Goal: Task Accomplishment & Management: Use online tool/utility

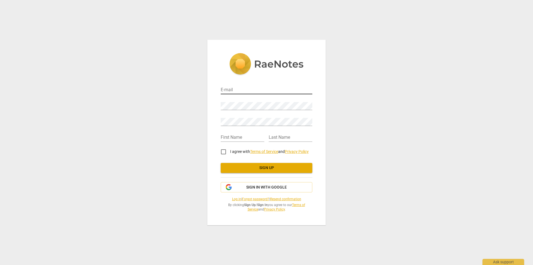
click at [274, 88] on input "email" at bounding box center [267, 90] width 92 height 8
type input "loricampbell2015@gmail.com"
type input "Lori"
type input "Campbell"
click at [223, 151] on input "I agree with Terms of Service and Privacy Policy" at bounding box center [223, 151] width 13 height 13
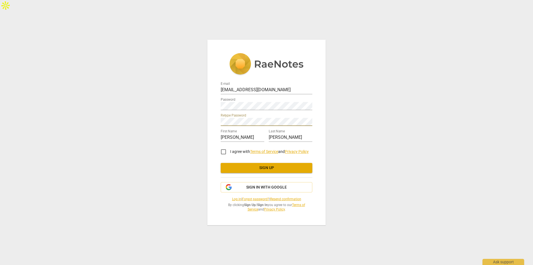
checkbox input "true"
click at [258, 169] on span "Sign up" at bounding box center [266, 168] width 83 height 6
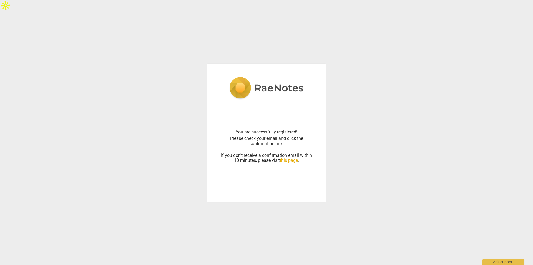
drag, startPoint x: 384, startPoint y: 163, endPoint x: 447, endPoint y: 43, distance: 135.4
click at [384, 161] on div "You are successfully registered! Please check your email and click the confirma…" at bounding box center [266, 132] width 533 height 265
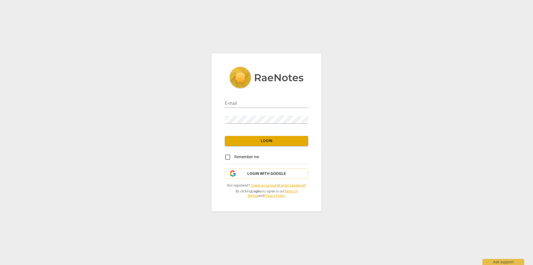
type input "loricampbell2015@gmail.com"
click at [247, 144] on button "Login" at bounding box center [266, 141] width 83 height 10
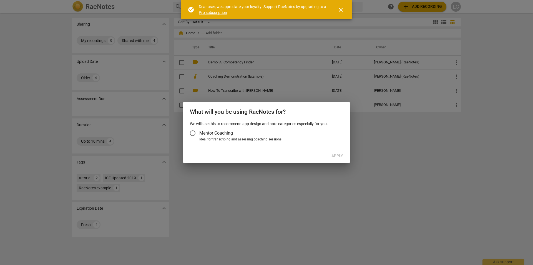
click at [340, 10] on span "close" at bounding box center [341, 9] width 7 height 7
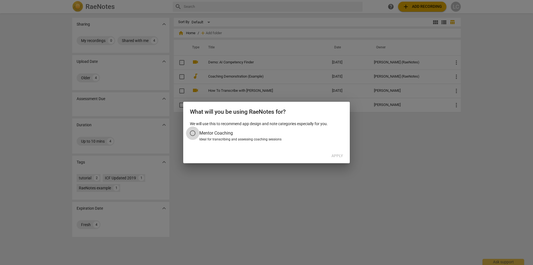
click at [194, 134] on input "Mentor Coaching" at bounding box center [192, 132] width 13 height 13
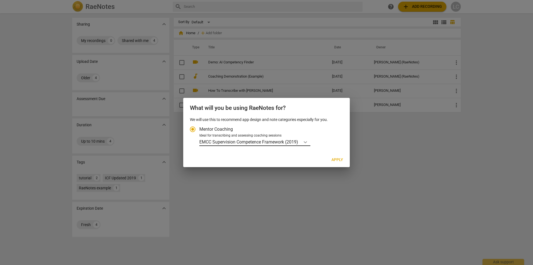
click at [305, 141] on icon "Account type" at bounding box center [306, 142] width 6 height 6
click at [0, 0] on input "Ideal for transcribing and assessing coaching sessions EMCC Supervision Compete…" at bounding box center [0, 0] width 0 height 0
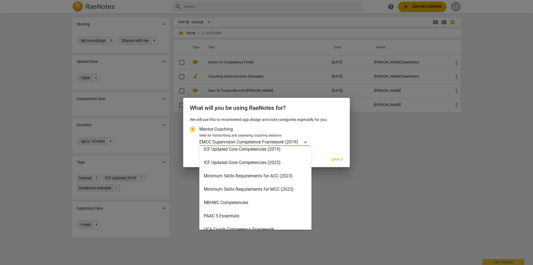
scroll to position [116, 0]
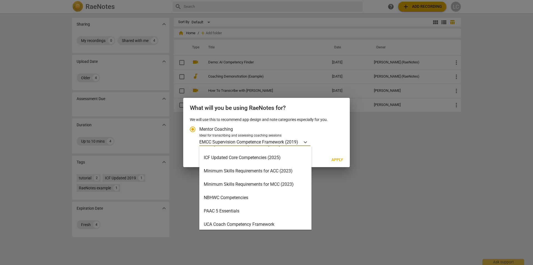
click at [254, 156] on div "ICF Updated Core Competencies (2025)" at bounding box center [255, 157] width 112 height 13
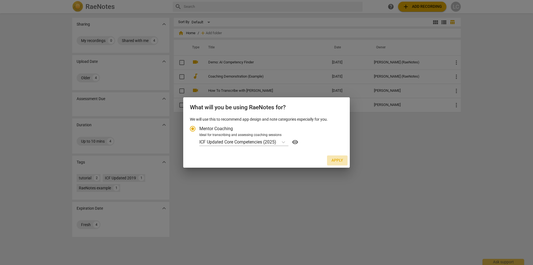
click at [340, 161] on span "Apply" at bounding box center [338, 160] width 12 height 6
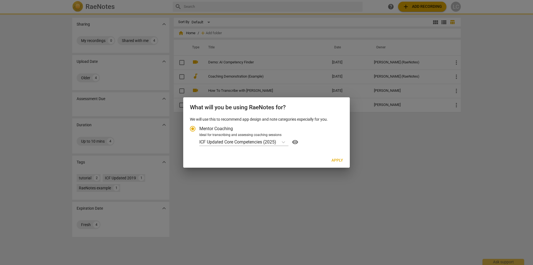
radio input "false"
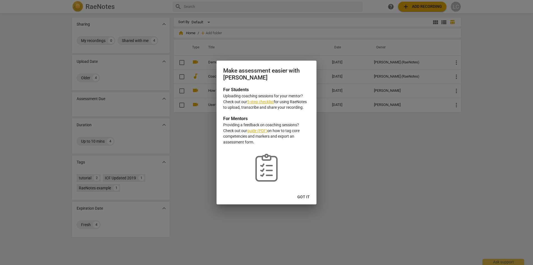
click at [269, 102] on link "5-step checklist" at bounding box center [260, 101] width 27 height 4
click at [302, 197] on span "Got it" at bounding box center [303, 197] width 12 height 6
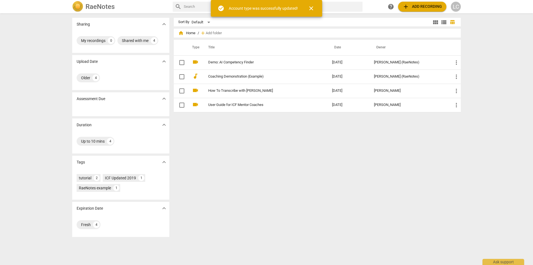
click at [302, 197] on div "Sort By Default view_module view_list table_chart home Home / add Add folder Ty…" at bounding box center [320, 139] width 292 height 242
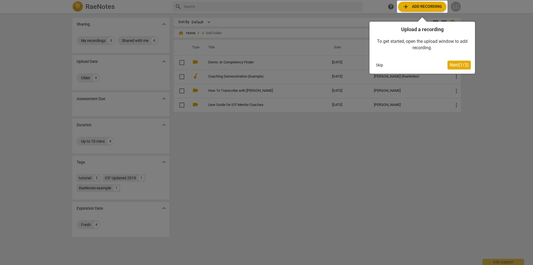
click at [455, 67] on button "Next ( 1 / 3 )" at bounding box center [459, 65] width 23 height 9
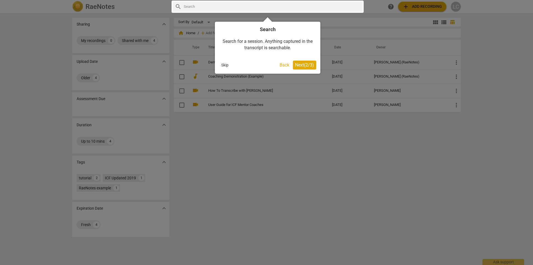
click at [300, 65] on span "Next ( 2 / 3 )" at bounding box center [304, 64] width 19 height 5
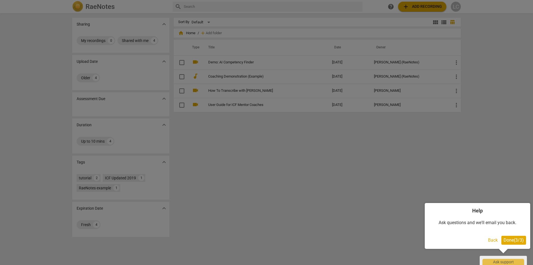
click at [420, 6] on div at bounding box center [266, 132] width 533 height 265
drag, startPoint x: 515, startPoint y: 237, endPoint x: 514, endPoint y: 231, distance: 5.8
click at [515, 237] on span "Done ( 3 / 3 )" at bounding box center [514, 239] width 20 height 5
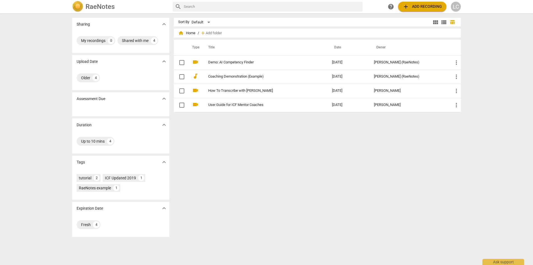
click at [427, 7] on span "add Add recording" at bounding box center [422, 6] width 39 height 7
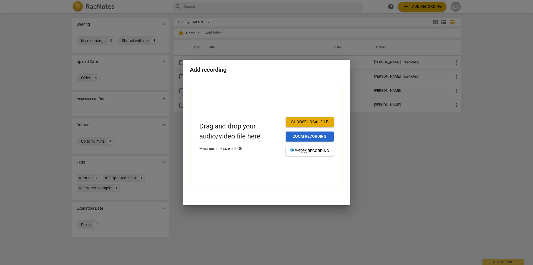
click at [323, 135] on span "Zoom recording" at bounding box center [309, 137] width 39 height 6
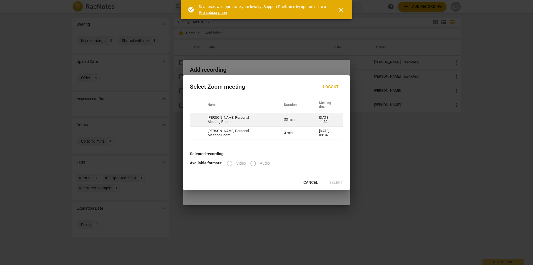
click at [239, 119] on td "[PERSON_NAME] Personal Meeting Room" at bounding box center [239, 119] width 76 height 13
radio input "true"
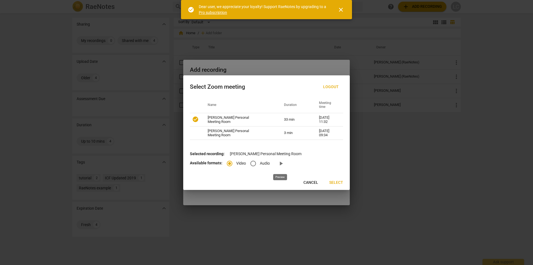
click at [281, 164] on span "play_arrow" at bounding box center [281, 163] width 7 height 7
click at [338, 182] on span "Select" at bounding box center [336, 183] width 14 height 6
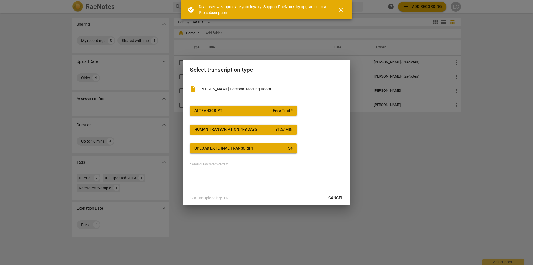
click at [228, 151] on button "Upload external transcript $ 4" at bounding box center [243, 148] width 107 height 10
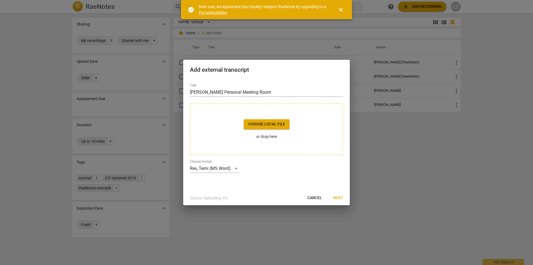
click at [281, 121] on span "Choose local file" at bounding box center [266, 124] width 37 height 6
click at [316, 200] on span "Cancel" at bounding box center [314, 198] width 15 height 6
click at [339, 197] on span "Next" at bounding box center [338, 198] width 10 height 6
click at [236, 169] on div "Rev, Temi (MS Word)" at bounding box center [215, 168] width 50 height 9
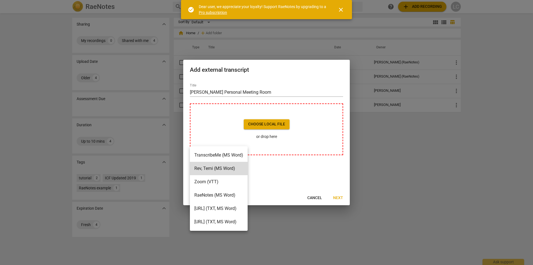
click at [284, 176] on div at bounding box center [266, 132] width 533 height 265
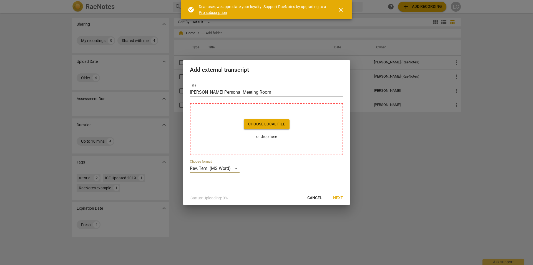
click at [319, 198] on span "Cancel" at bounding box center [314, 198] width 15 height 6
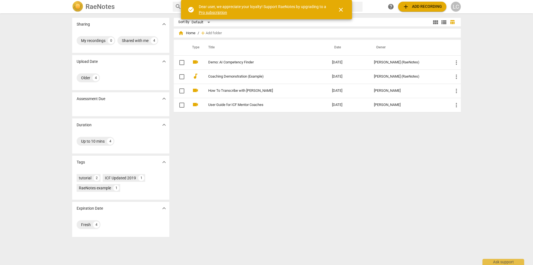
click at [317, 211] on div "Sort By Default view_module view_list table_chart home Home / add Add folder Ty…" at bounding box center [320, 139] width 292 height 242
drag, startPoint x: 429, startPoint y: 5, endPoint x: 336, endPoint y: 11, distance: 92.9
click at [353, 4] on div "search help add Add recording LC" at bounding box center [317, 7] width 288 height 10
click at [340, 12] on span "close" at bounding box center [341, 9] width 7 height 7
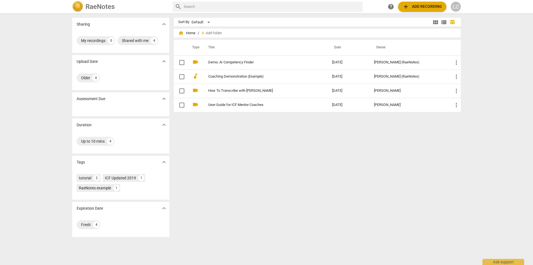
click at [415, 4] on span "add Add recording" at bounding box center [422, 6] width 39 height 7
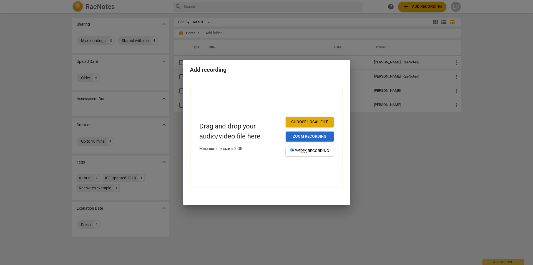
click at [311, 136] on span "Zoom recording" at bounding box center [309, 137] width 39 height 6
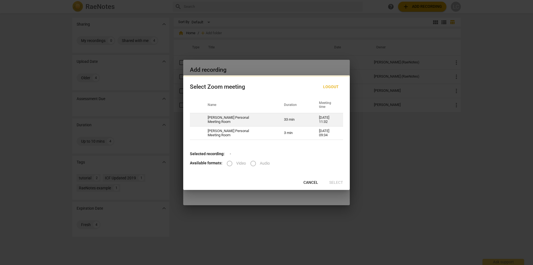
click at [230, 119] on td "Lori Campbell's Personal Meeting Room" at bounding box center [239, 119] width 76 height 13
radio input "true"
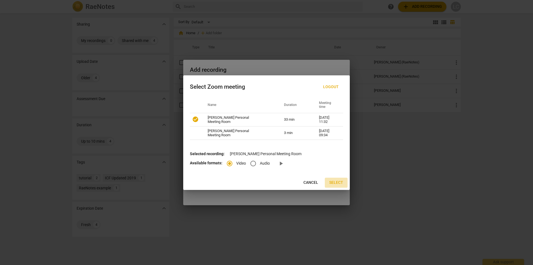
click at [340, 182] on span "Select" at bounding box center [336, 183] width 14 height 6
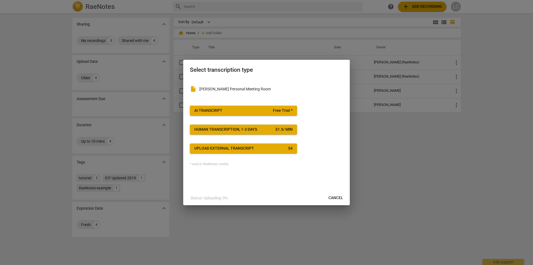
click at [242, 172] on div "insert_drive_file Lori Campbell's Personal Meeting Room AI Transcript Free Tria…" at bounding box center [266, 135] width 167 height 112
click at [217, 109] on div "AI Transcript" at bounding box center [208, 111] width 28 height 6
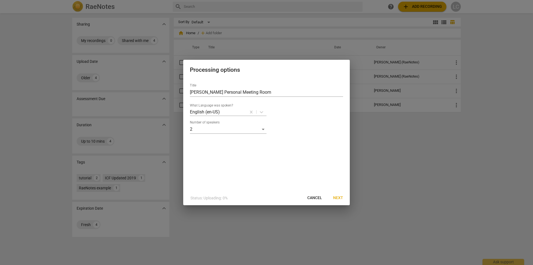
drag, startPoint x: 336, startPoint y: 195, endPoint x: 302, endPoint y: 111, distance: 90.2
click at [310, 119] on div "Processing options Title Lori Campbell's Personal Meeting Room What Language wa…" at bounding box center [266, 132] width 167 height 145
drag, startPoint x: 272, startPoint y: 93, endPoint x: 222, endPoint y: 94, distance: 50.3
click at [222, 94] on input "Lori Campbell's Personal Meeting Room" at bounding box center [266, 92] width 153 height 9
type input "Lori Campbell's Recorded Coaching Session - 33 mins"
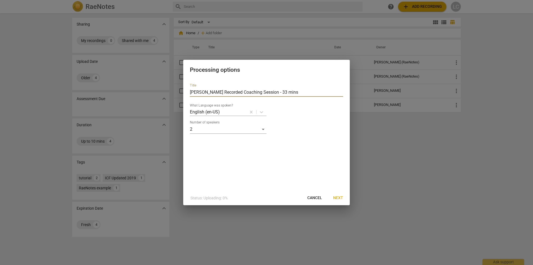
click at [339, 197] on span "Next" at bounding box center [338, 198] width 10 height 6
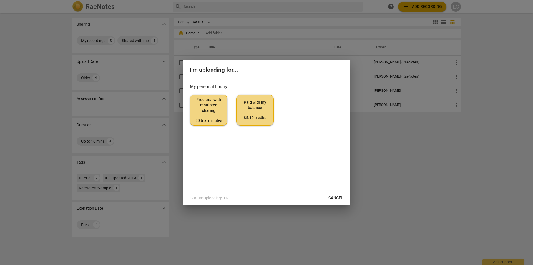
click at [216, 110] on span "Free trial with restricted sharing 90 trial minutes" at bounding box center [209, 110] width 28 height 26
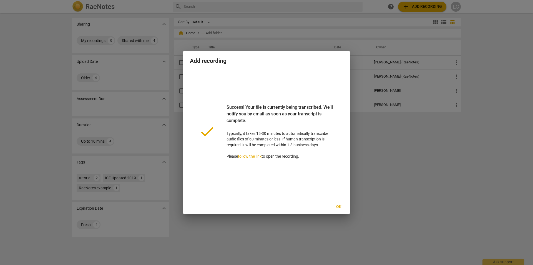
click at [260, 156] on link "follow the link" at bounding box center [250, 156] width 24 height 4
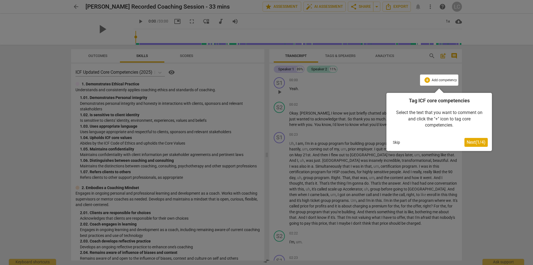
click at [476, 140] on span "Next ( 1 / 4 )" at bounding box center [476, 141] width 19 height 5
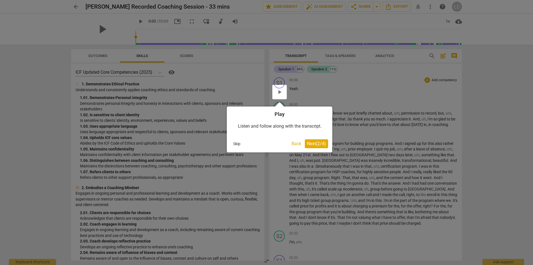
click at [323, 143] on span "Next ( 2 / 4 )" at bounding box center [316, 143] width 19 height 5
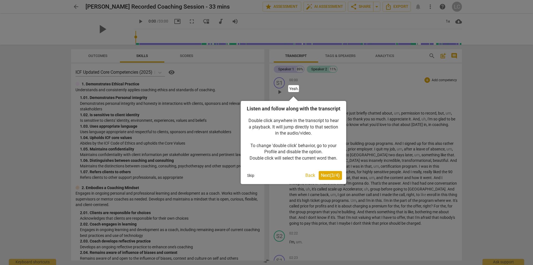
click at [333, 178] on span "Next ( 3 / 4 )" at bounding box center [330, 174] width 19 height 5
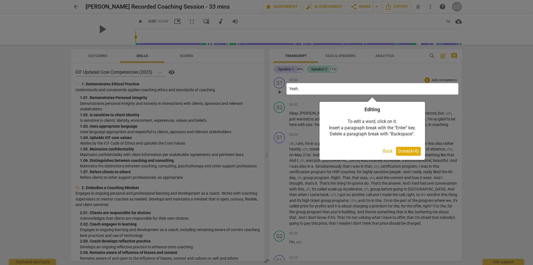
click at [408, 153] on span "Done ( 4 / 4 )" at bounding box center [409, 150] width 20 height 5
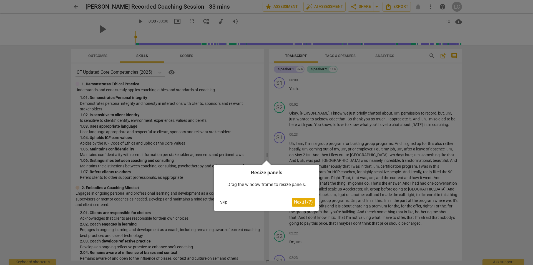
click at [222, 201] on button "Skip" at bounding box center [224, 202] width 12 height 8
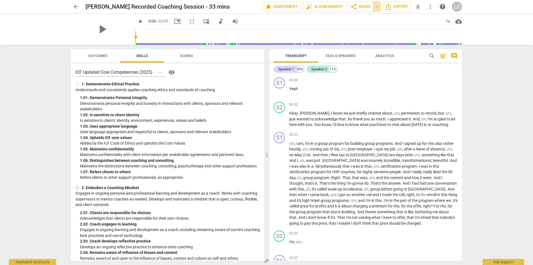
click at [378, 6] on span "arrow_drop_down" at bounding box center [377, 6] width 7 height 7
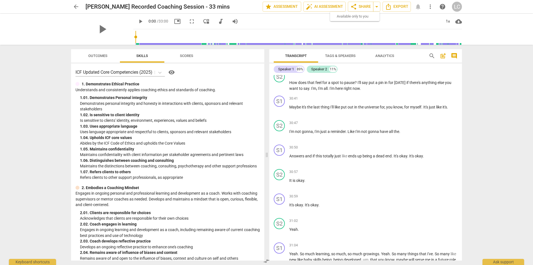
scroll to position [2862, 0]
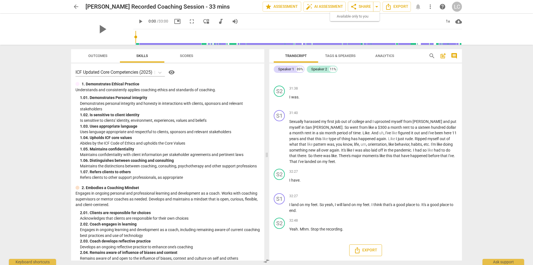
click at [359, 250] on icon "Export" at bounding box center [357, 250] width 7 height 7
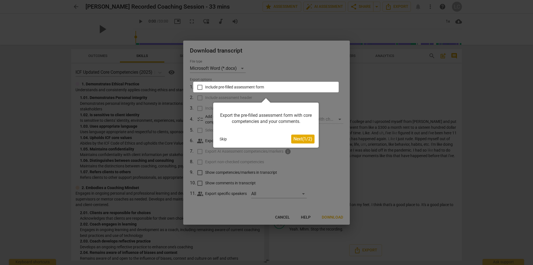
click at [305, 136] on span "Next ( 1 / 2 )" at bounding box center [303, 138] width 19 height 5
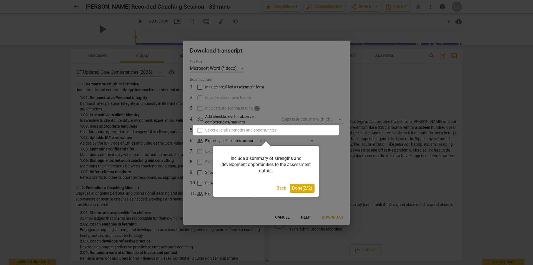
click at [294, 187] on span "Done ( 2 / 2 )" at bounding box center [302, 187] width 20 height 5
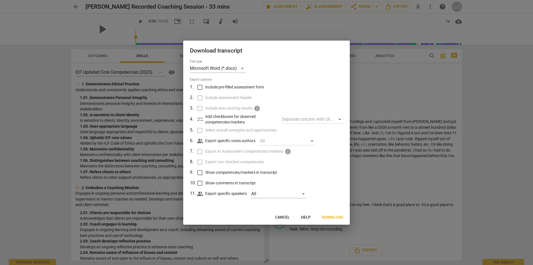
click at [336, 216] on span "Download" at bounding box center [332, 217] width 21 height 6
